Goal: Information Seeking & Learning: Learn about a topic

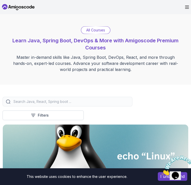
click at [97, 33] on p "All Courses" at bounding box center [95, 30] width 19 height 5
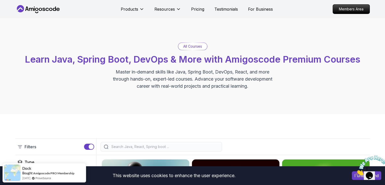
click at [184, 47] on p "All Courses" at bounding box center [192, 46] width 19 height 5
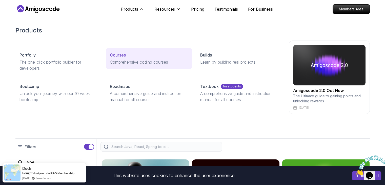
click at [148, 63] on p "Comprehensive coding courses" at bounding box center [149, 62] width 78 height 6
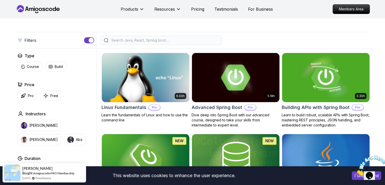
scroll to position [105, 0]
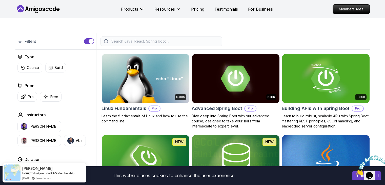
click at [138, 39] on input "search" at bounding box center [164, 41] width 108 height 5
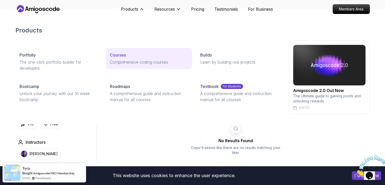
type input "python"
click at [122, 67] on link "Courses Comprehensive coding courses" at bounding box center [149, 58] width 86 height 21
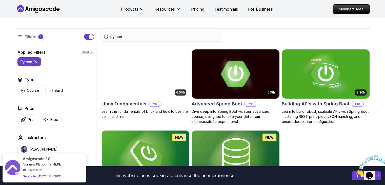
scroll to position [110, 0]
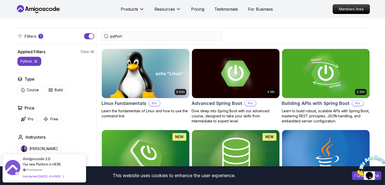
click at [36, 61] on icon at bounding box center [35, 61] width 3 height 3
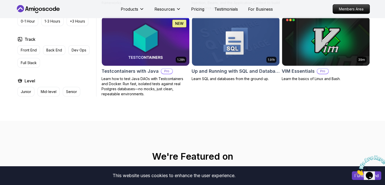
scroll to position [1397, 0]
